Goal: Task Accomplishment & Management: Use online tool/utility

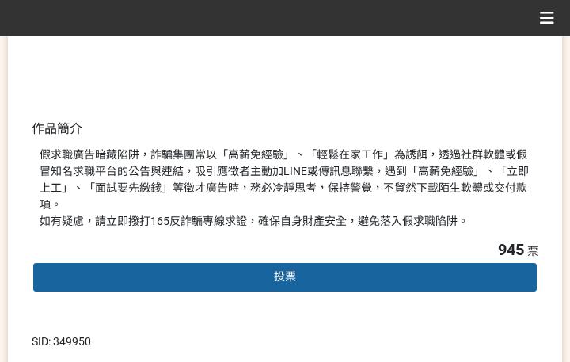
scroll to position [396, 0]
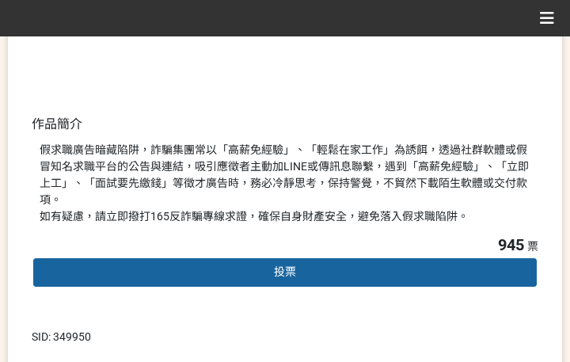
click at [263, 256] on div "投票" at bounding box center [285, 272] width 507 height 32
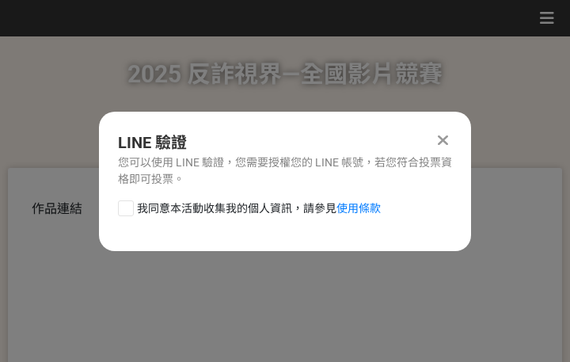
click at [227, 201] on span "我同意本活動收集我的個人資訊，請參見 使用條款" at bounding box center [259, 208] width 244 height 17
click at [129, 203] on input "我同意本活動收集我的個人資訊，請參見 使用條款" at bounding box center [124, 208] width 10 height 10
checkbox input "false"
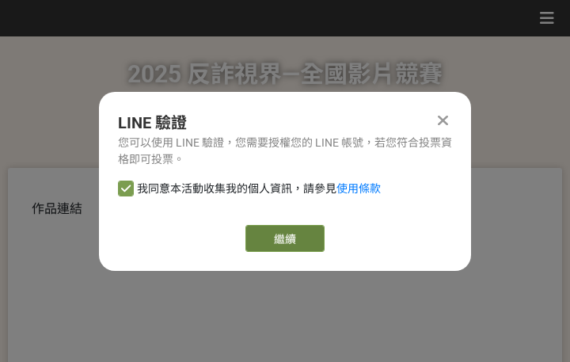
click at [307, 242] on button "繼續" at bounding box center [284, 238] width 79 height 27
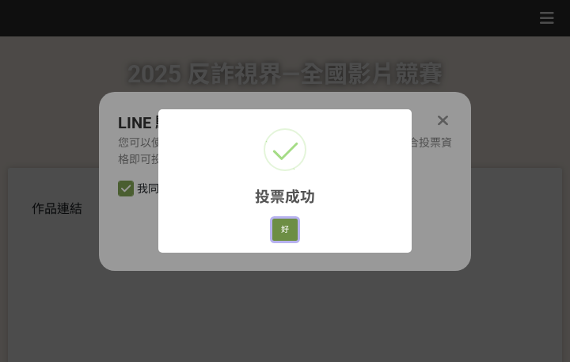
click at [284, 223] on button "好" at bounding box center [284, 229] width 25 height 22
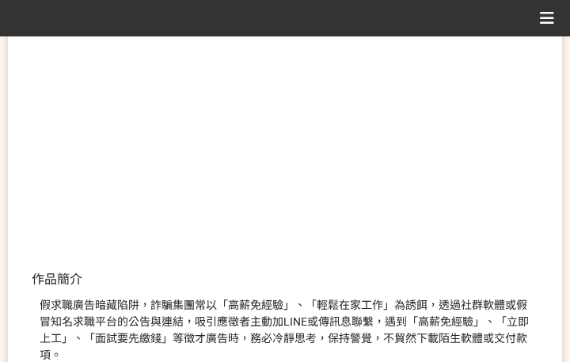
scroll to position [302, 0]
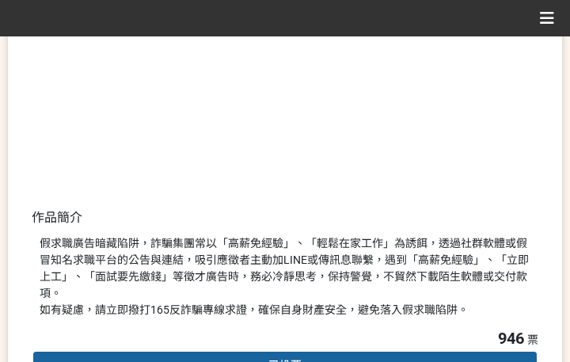
click at [396, 262] on div "假求職廣告暗藏陷阱，詐騙集團常以「高薪免經驗」、「輕鬆在家工作」為誘餌，透過社群軟體或假冒知名求職平台的公告與連結，吸引應徵者主動加LINE或傳訊息聯繫，遇到…" at bounding box center [285, 276] width 491 height 83
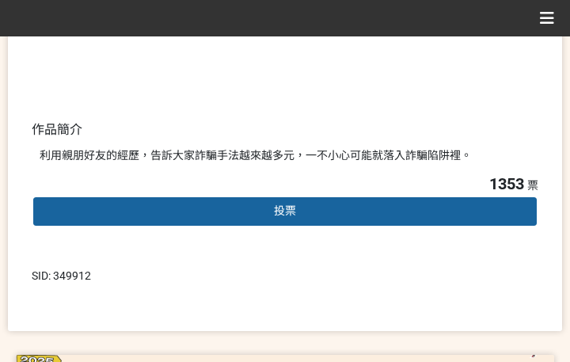
scroll to position [396, 0]
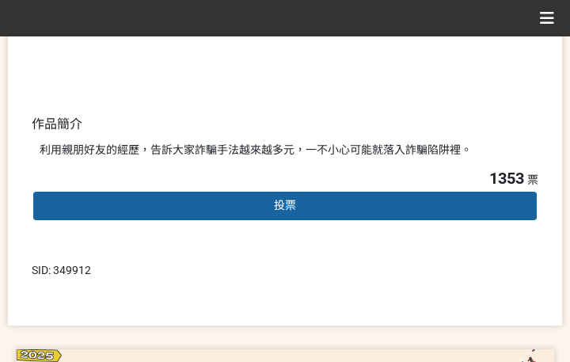
click at [298, 203] on div "投票" at bounding box center [285, 206] width 507 height 32
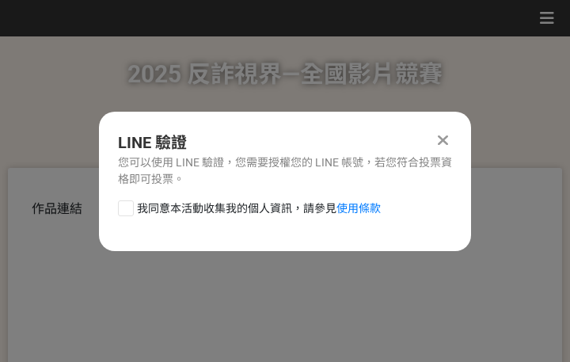
scroll to position [0, 0]
click at [204, 203] on span "我同意本活動收集我的個人資訊，請參見 使用條款" at bounding box center [259, 208] width 244 height 17
click at [129, 203] on input "我同意本活動收集我的個人資訊，請參見 使用條款" at bounding box center [124, 208] width 10 height 10
checkbox input "false"
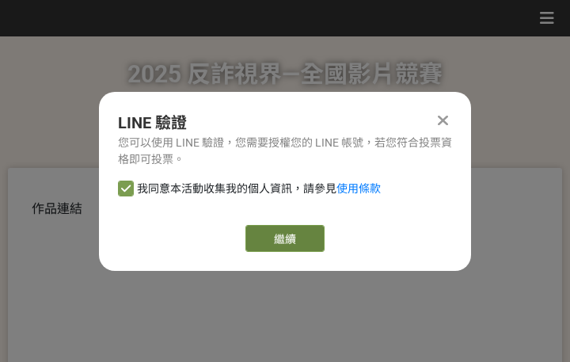
click at [290, 251] on button "繼續" at bounding box center [284, 238] width 79 height 27
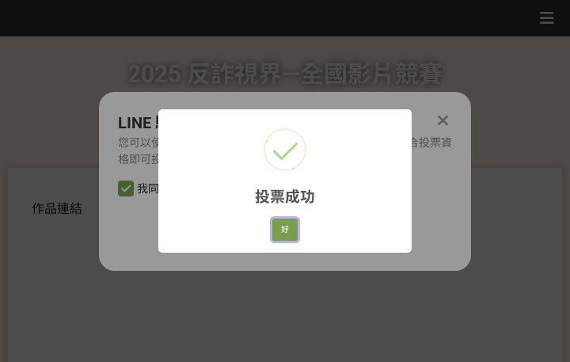
drag, startPoint x: 278, startPoint y: 232, endPoint x: 298, endPoint y: 233, distance: 20.6
click at [278, 231] on button "好" at bounding box center [284, 229] width 25 height 22
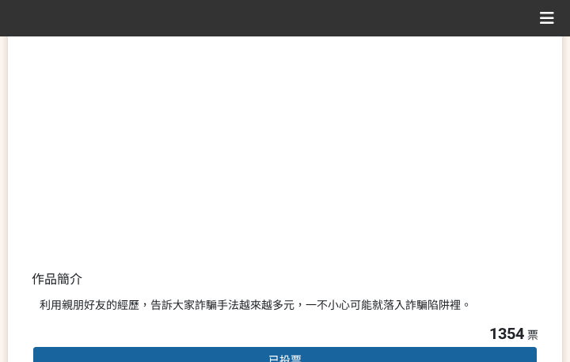
scroll to position [302, 0]
